Goal: Task Accomplishment & Management: Manage account settings

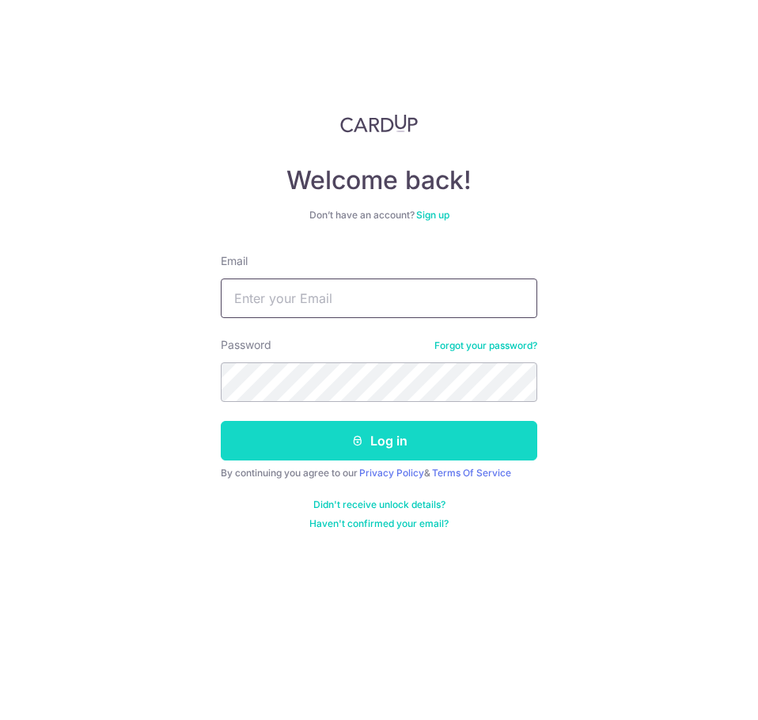
type input "[EMAIL_ADDRESS][DOMAIN_NAME]"
click at [416, 443] on button "Log in" at bounding box center [379, 441] width 316 height 40
